Goal: Navigation & Orientation: Go to known website

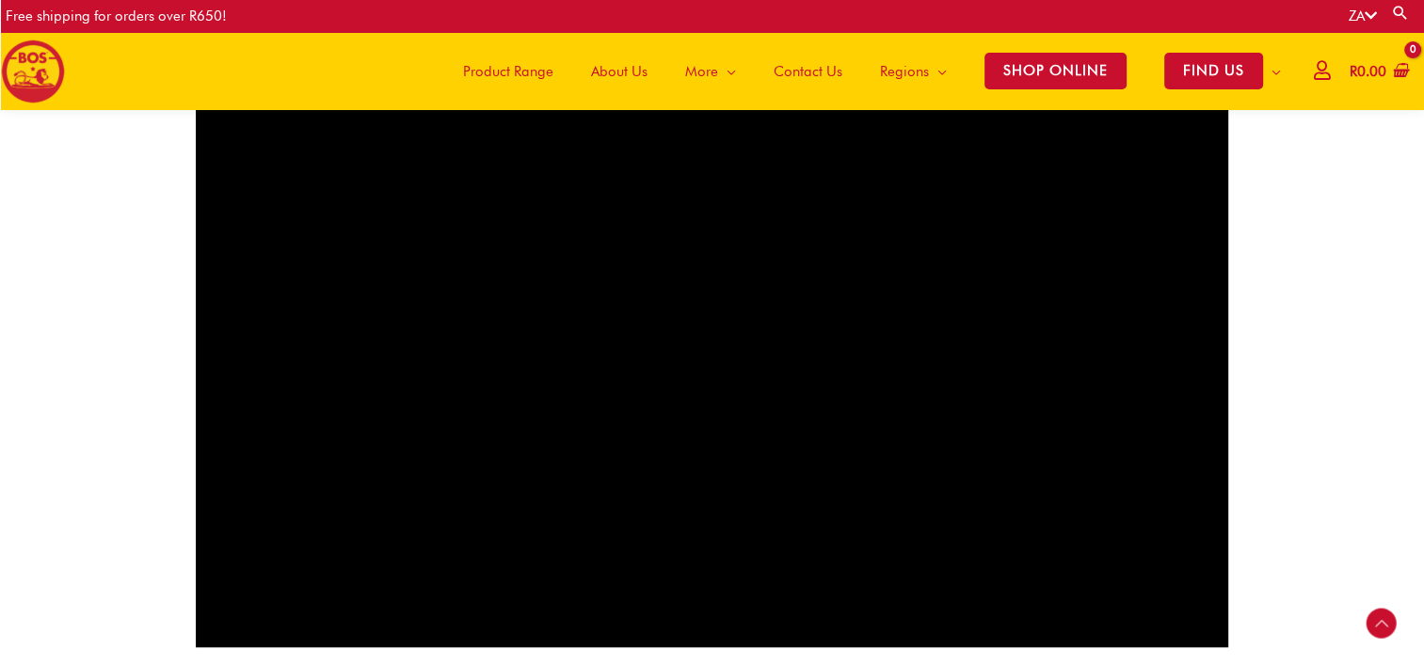
click at [25, 58] on img at bounding box center [33, 72] width 64 height 64
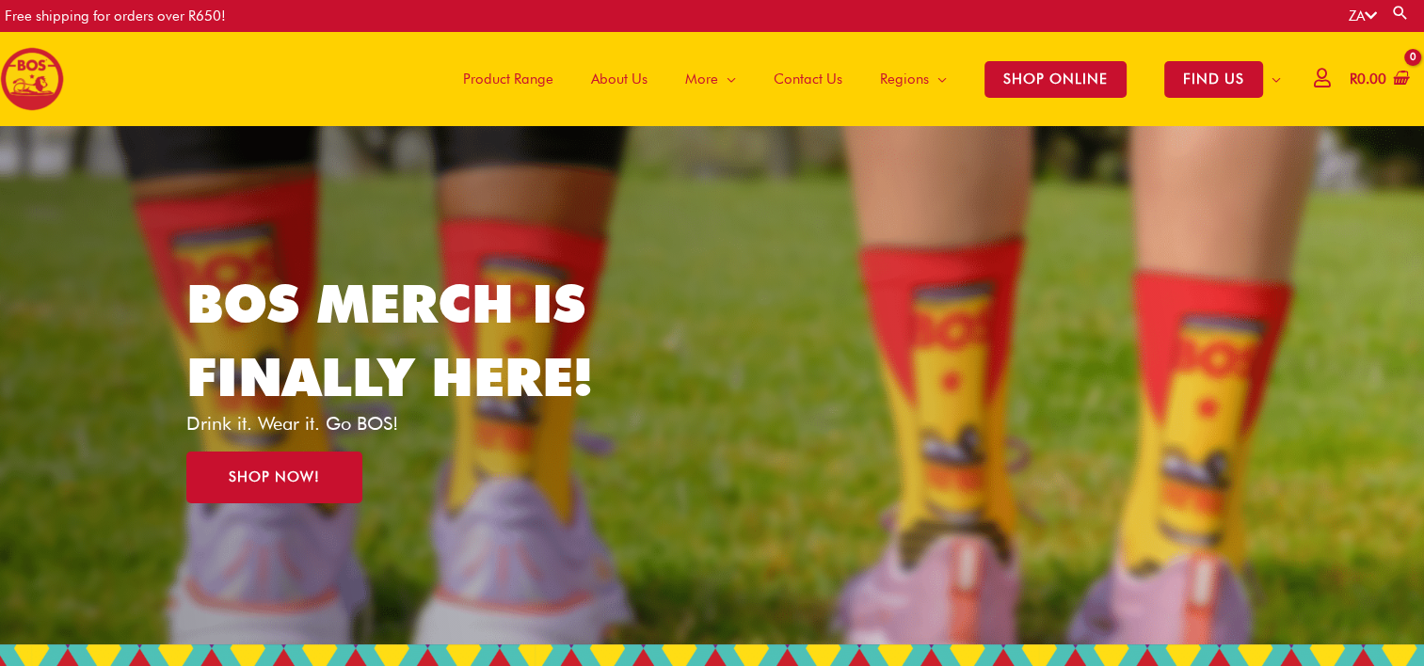
click at [1372, 20] on icon at bounding box center [1371, 15] width 12 height 14
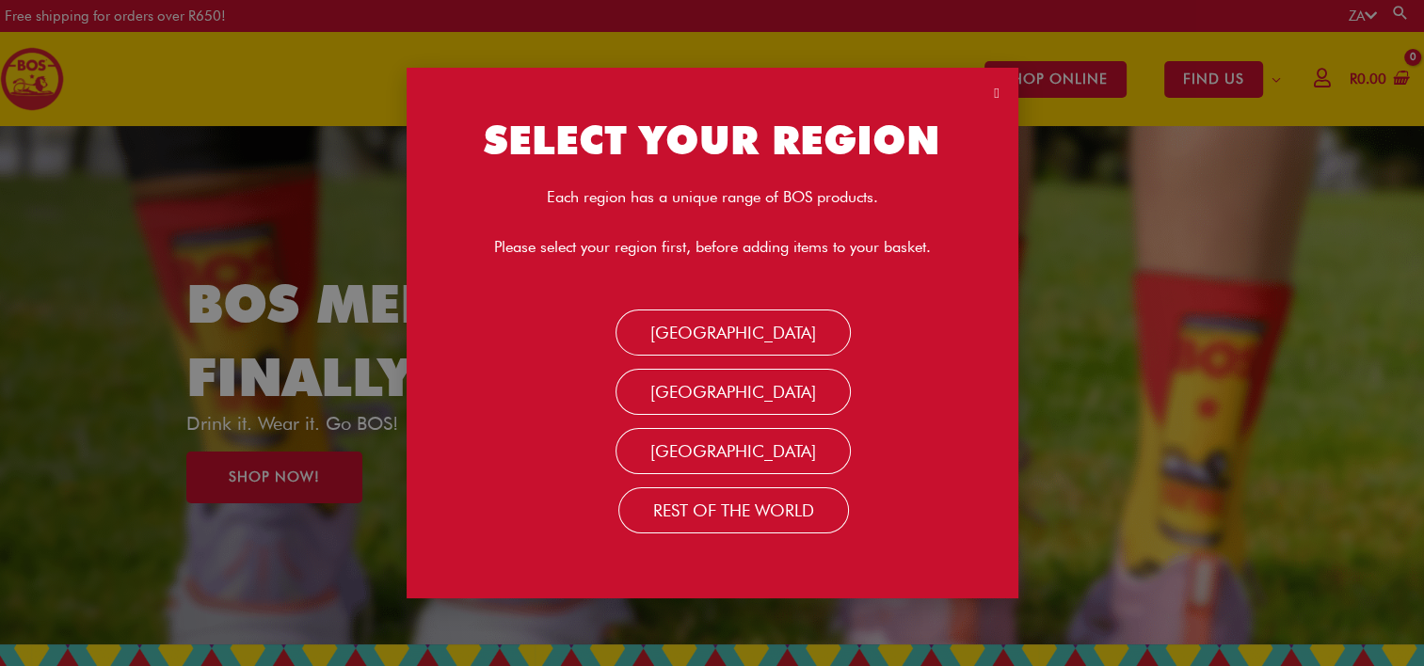
click at [994, 93] on icon "Close" at bounding box center [996, 94] width 5 height 14
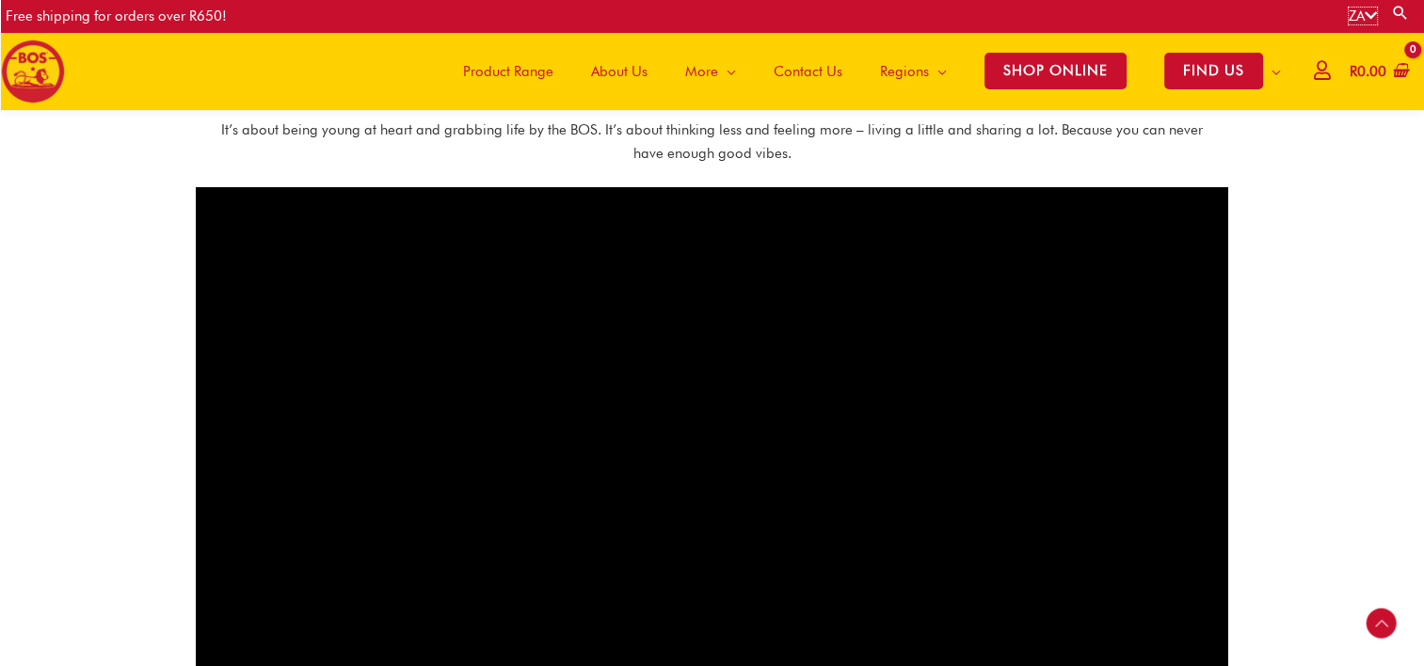
scroll to position [919, 0]
